Goal: Use online tool/utility: Utilize a website feature to perform a specific function

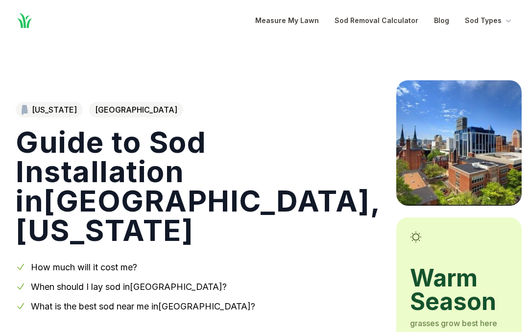
click at [404, 15] on link "Sod Removal Calculator" at bounding box center [377, 21] width 84 height 12
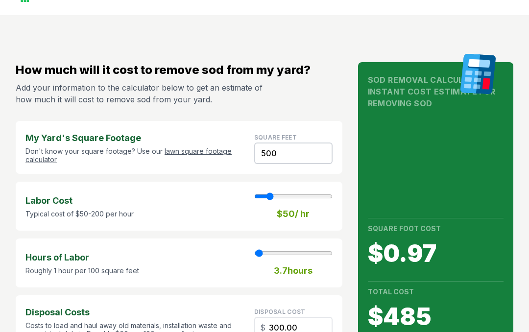
scroll to position [24, 0]
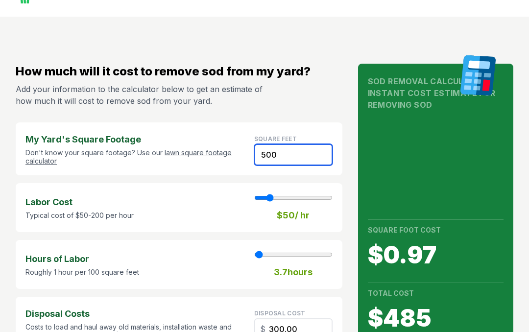
click at [292, 149] on input "500" at bounding box center [293, 156] width 78 height 22
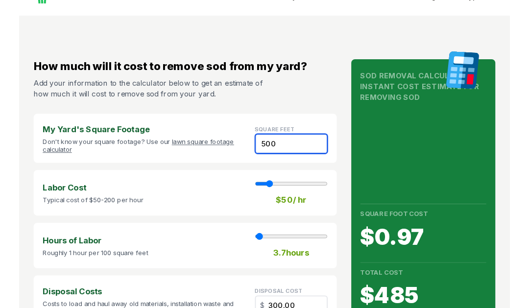
scroll to position [24, 0]
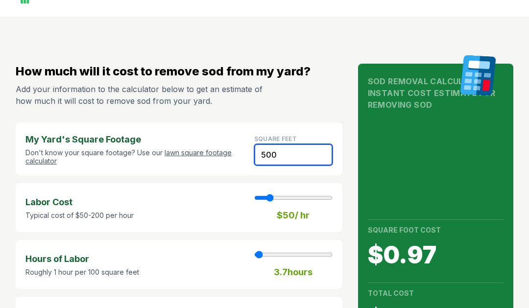
type input "5200"
type input "38"
type input "3120.00"
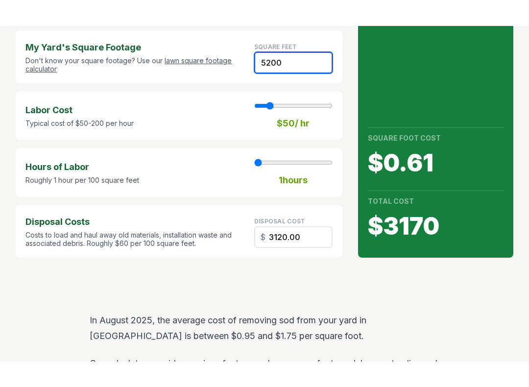
scroll to position [141, 0]
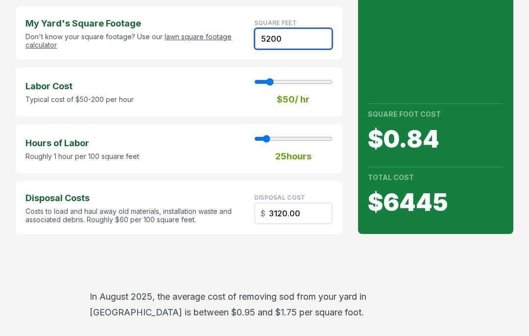
type input "25"
type input "5200"
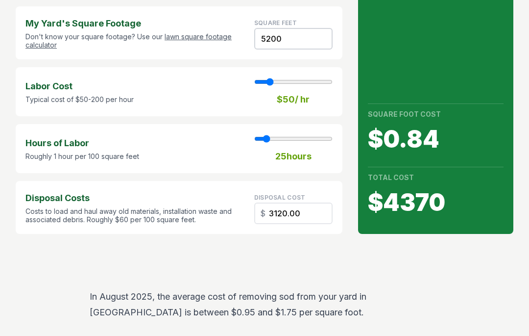
click at [303, 156] on strong "25 hours" at bounding box center [293, 156] width 36 height 14
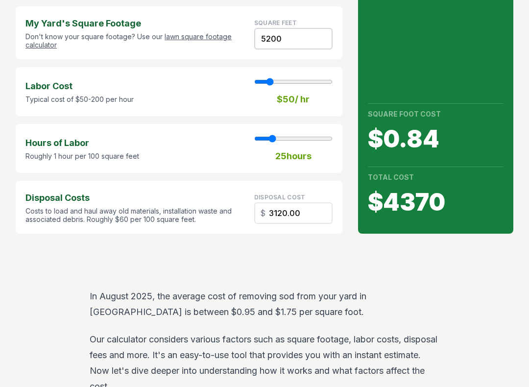
click at [272, 136] on input "range" at bounding box center [293, 139] width 78 height 8
type input "24"
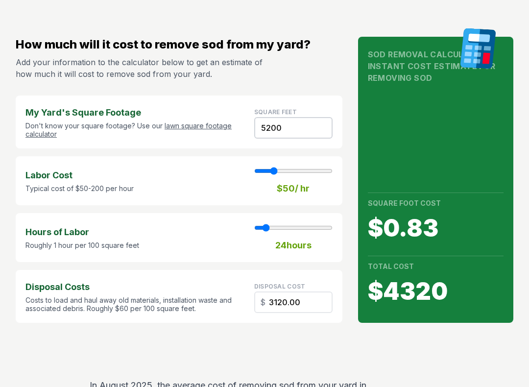
scroll to position [51, 0]
type input "80"
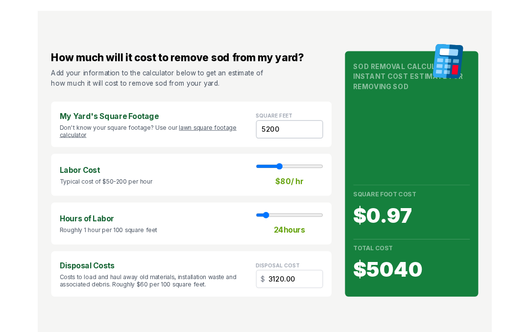
scroll to position [0, 0]
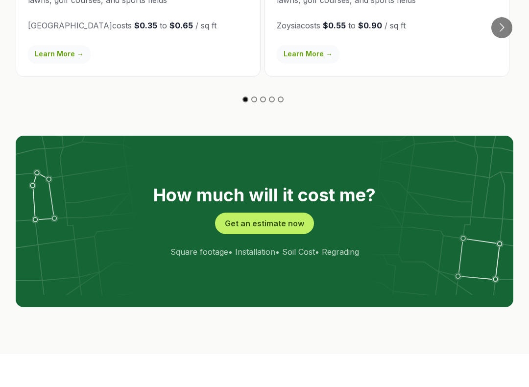
scroll to position [1863, 0]
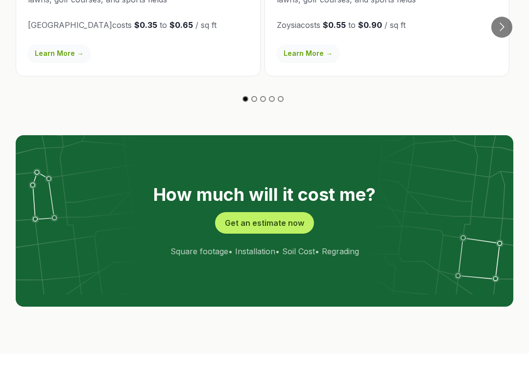
click at [308, 212] on button "Get an estimate now" at bounding box center [264, 223] width 99 height 22
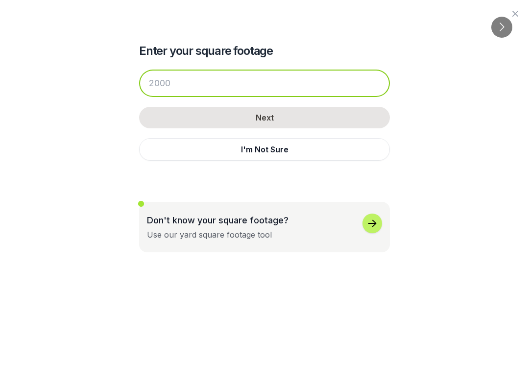
click at [293, 85] on input "number" at bounding box center [264, 83] width 251 height 27
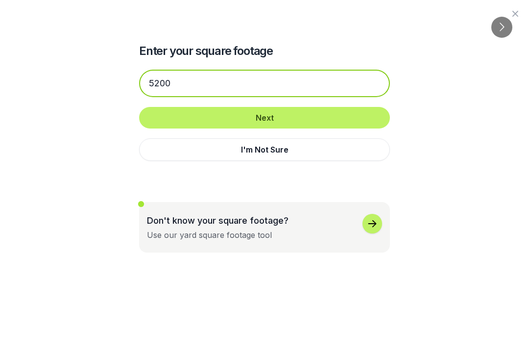
type input "5200"
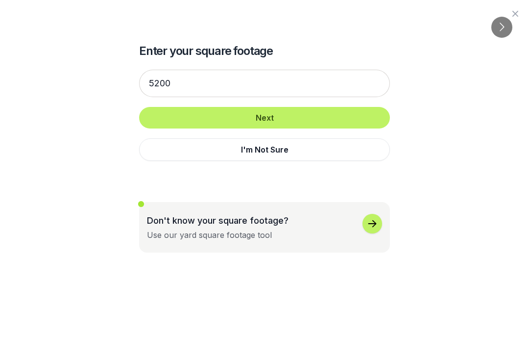
click at [334, 110] on button "Next" at bounding box center [264, 118] width 251 height 22
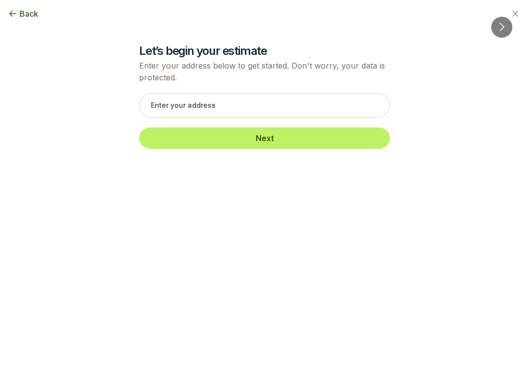
click at [21, 18] on span "Back" at bounding box center [29, 14] width 19 height 12
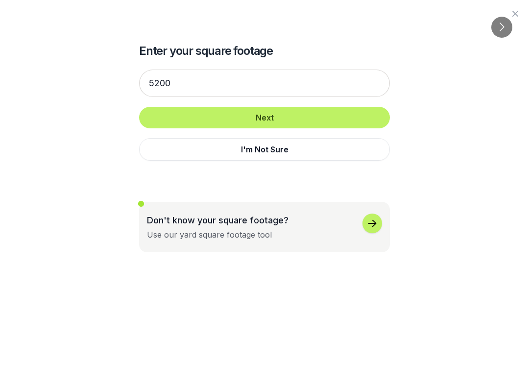
click at [520, 13] on icon "button" at bounding box center [516, 14] width 12 height 12
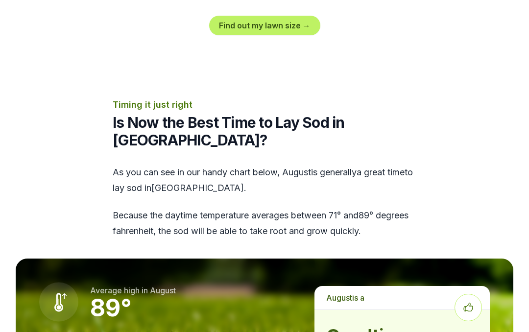
scroll to position [1154, 0]
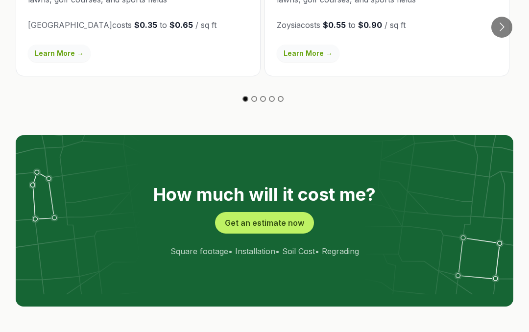
scroll to position [1862, 0]
